Goal: Task Accomplishment & Management: Manage account settings

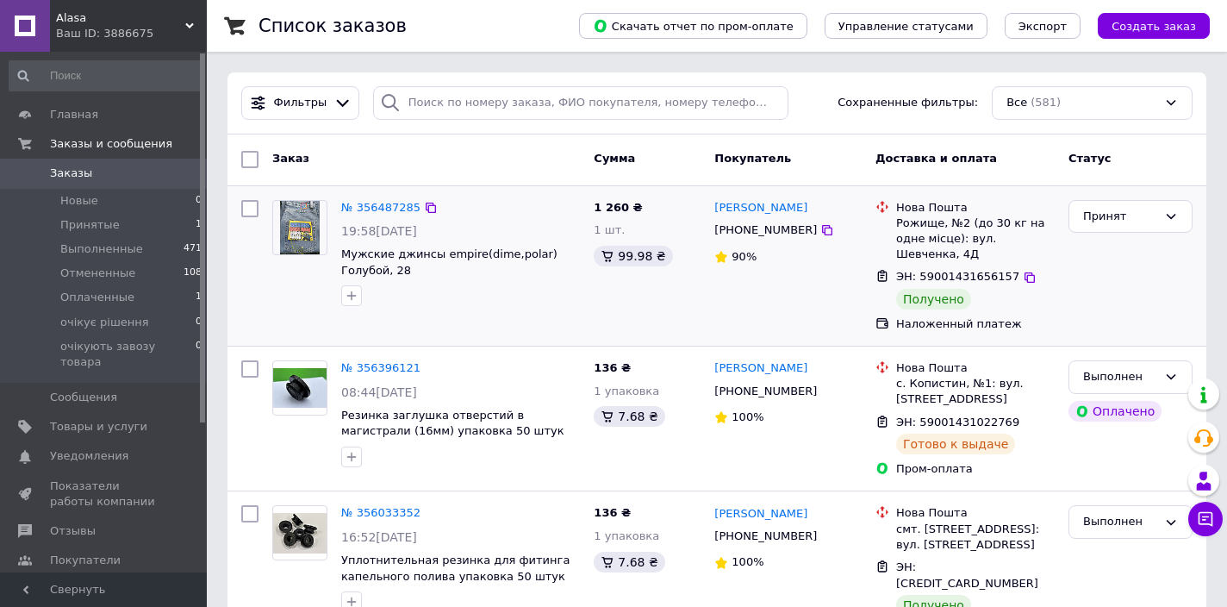
click at [298, 234] on img at bounding box center [300, 227] width 40 height 53
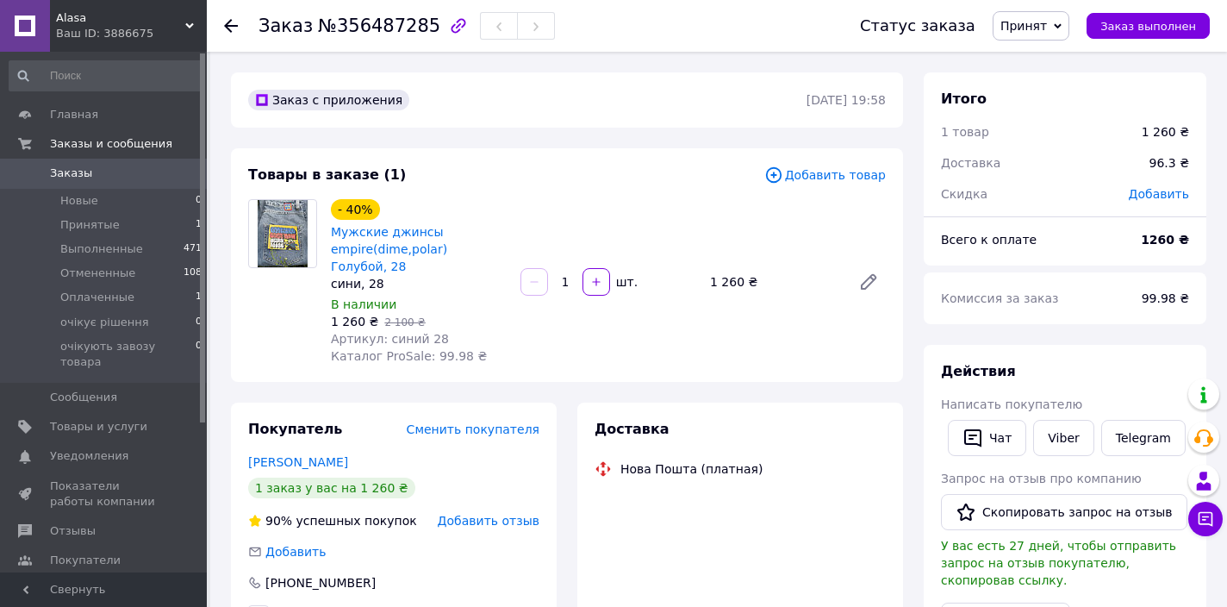
click at [293, 228] on img at bounding box center [283, 233] width 51 height 67
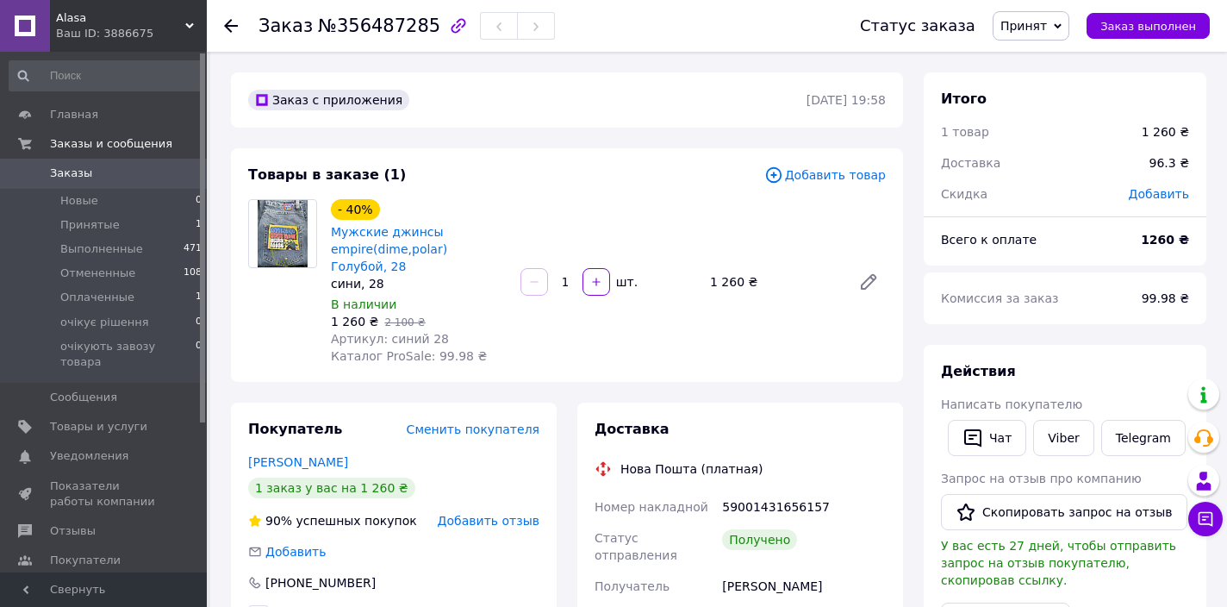
click at [293, 225] on img at bounding box center [283, 233] width 51 height 67
click at [83, 419] on span "Товары и услуги" at bounding box center [98, 427] width 97 height 16
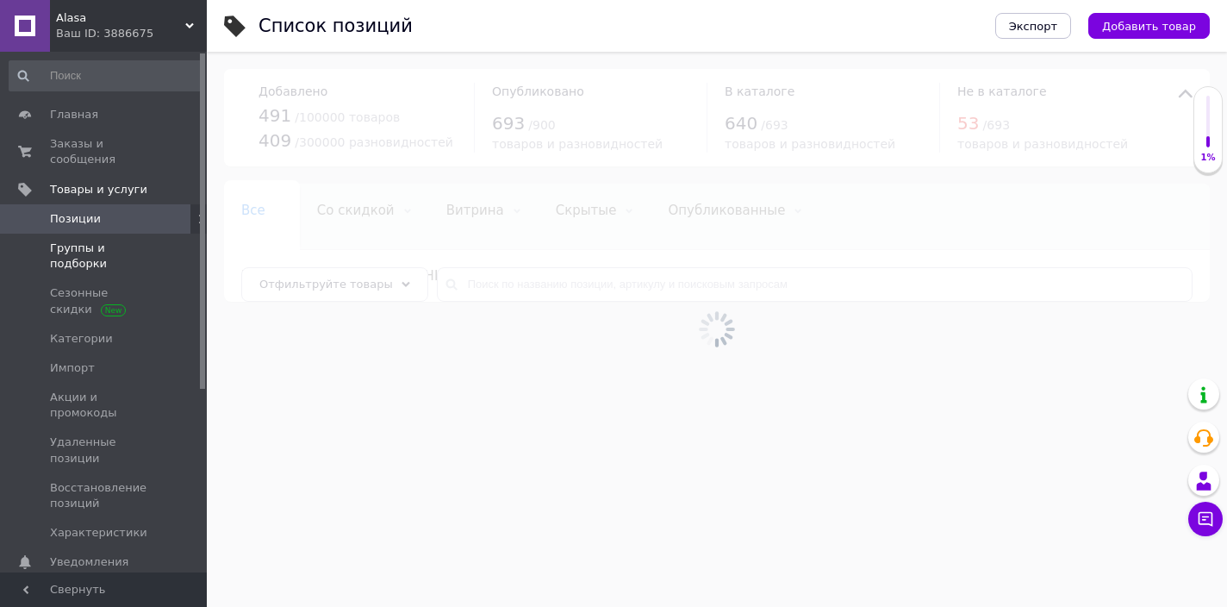
click at [122, 253] on span "Группы и подборки" at bounding box center [104, 255] width 109 height 31
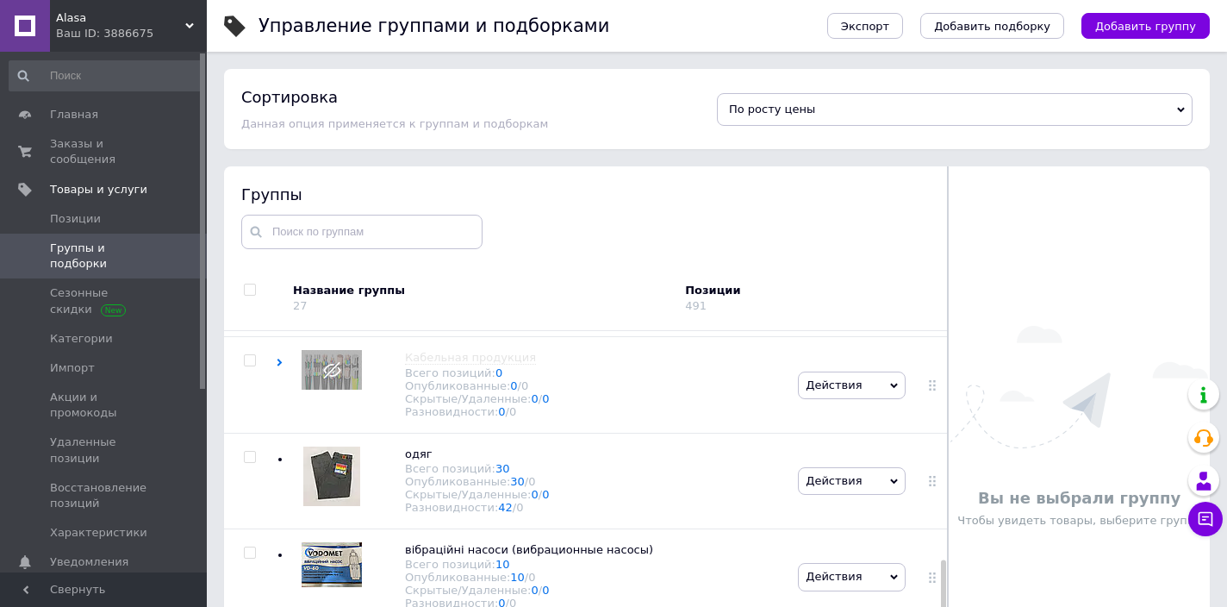
scroll to position [870, 0]
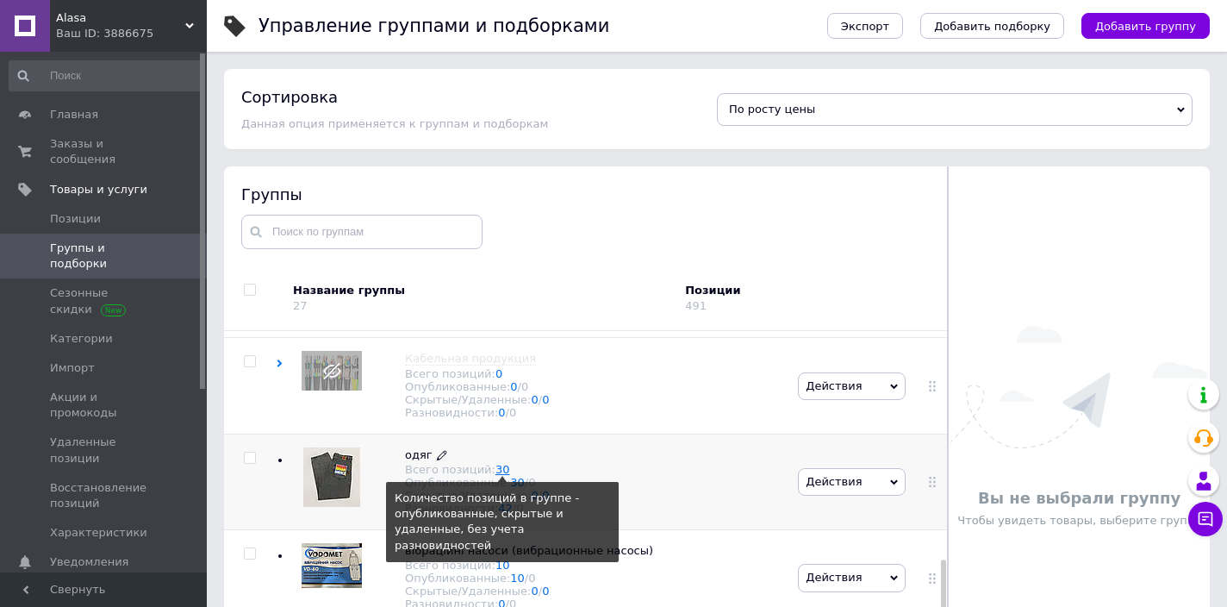
click at [503, 463] on link "30" at bounding box center [502, 469] width 15 height 13
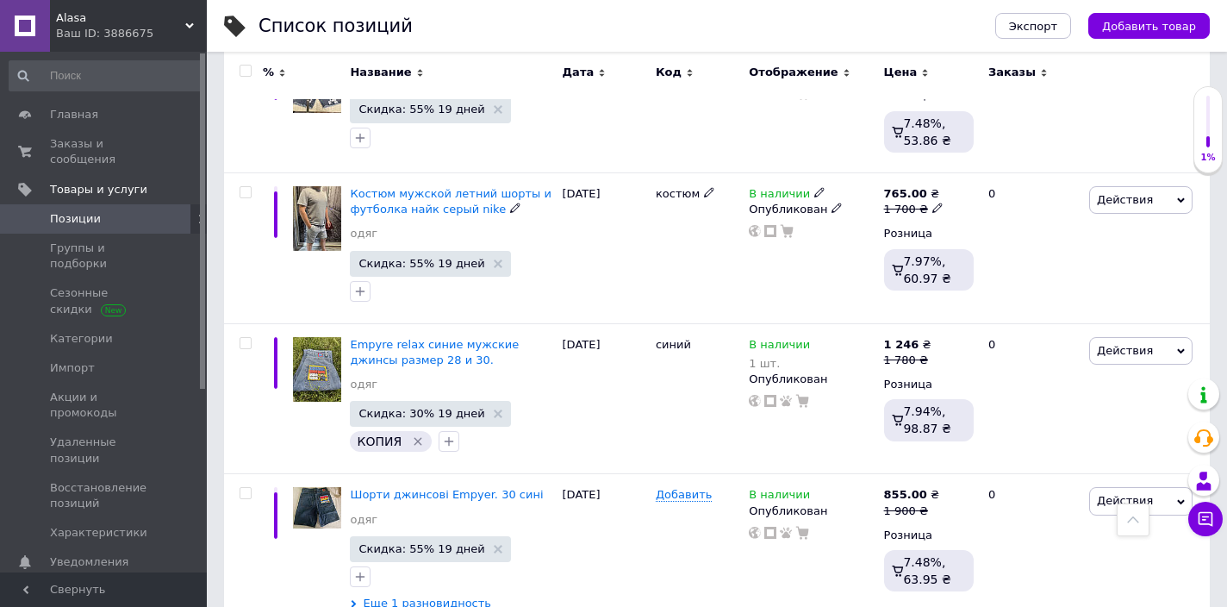
scroll to position [2768, 0]
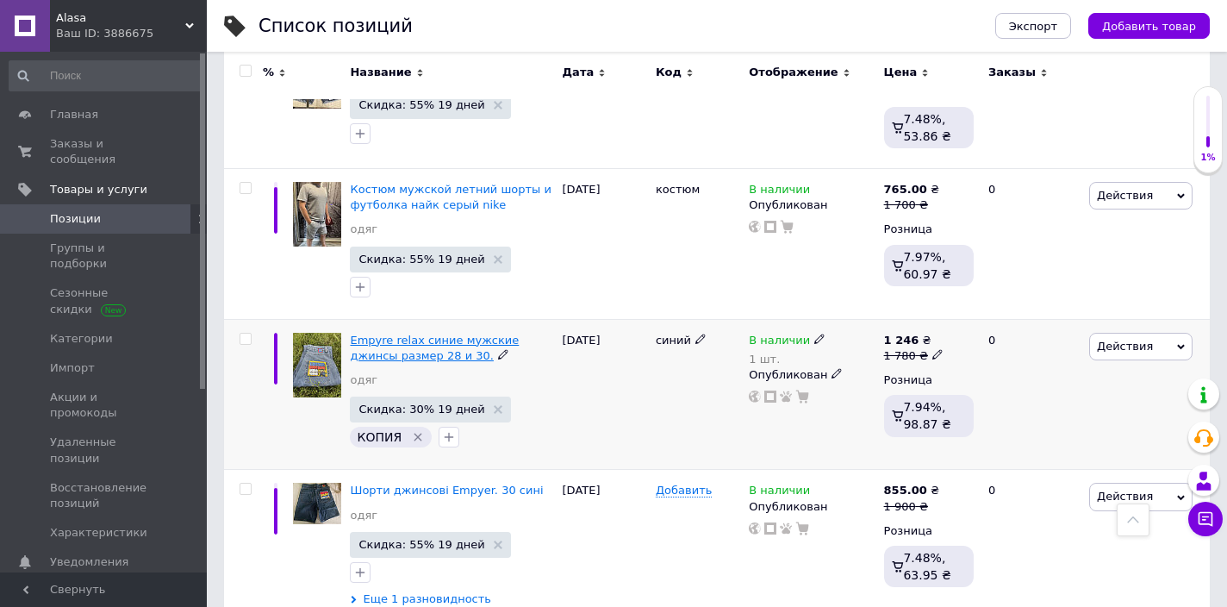
click at [402, 340] on span "Empyre relax синие мужские джинсы размер 28 и 30." at bounding box center [434, 347] width 169 height 28
